Goal: Information Seeking & Learning: Learn about a topic

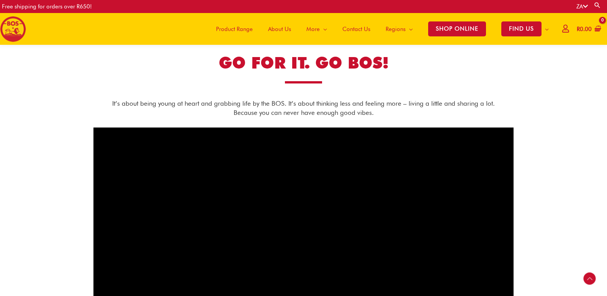
scroll to position [251, 0]
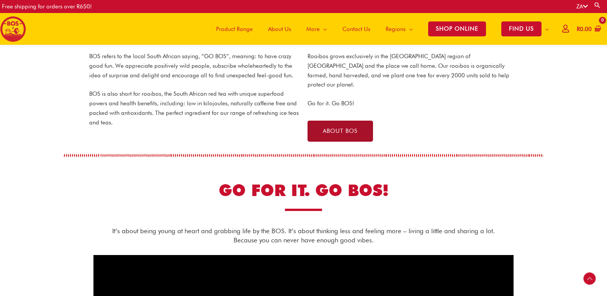
click at [349, 121] on link "ABOUT BOS" at bounding box center [341, 131] width 66 height 21
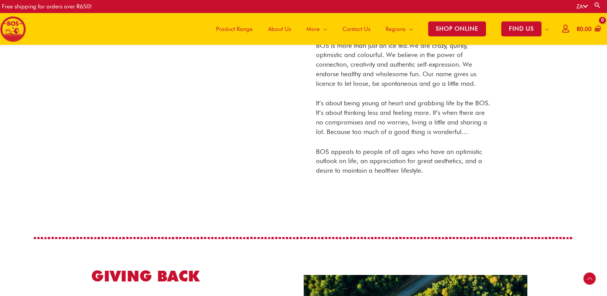
scroll to position [377, 0]
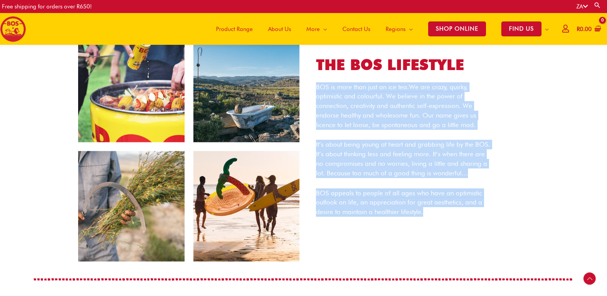
drag, startPoint x: 314, startPoint y: 88, endPoint x: 427, endPoint y: 208, distance: 164.5
click at [464, 222] on div "THE BOS LIFESTYLE BOS is more than just an ice tea. We are crazy, quirky, optim…" at bounding box center [405, 147] width 200 height 184
copy div "BOS is more than just an ice tea. We are crazy, quirky, optimistic and colourfu…"
click at [338, 132] on div "BOS is more than just an ice tea. We are crazy, quirky, optimistic and colourfu…" at bounding box center [404, 149] width 177 height 134
